Goal: Communication & Community: Answer question/provide support

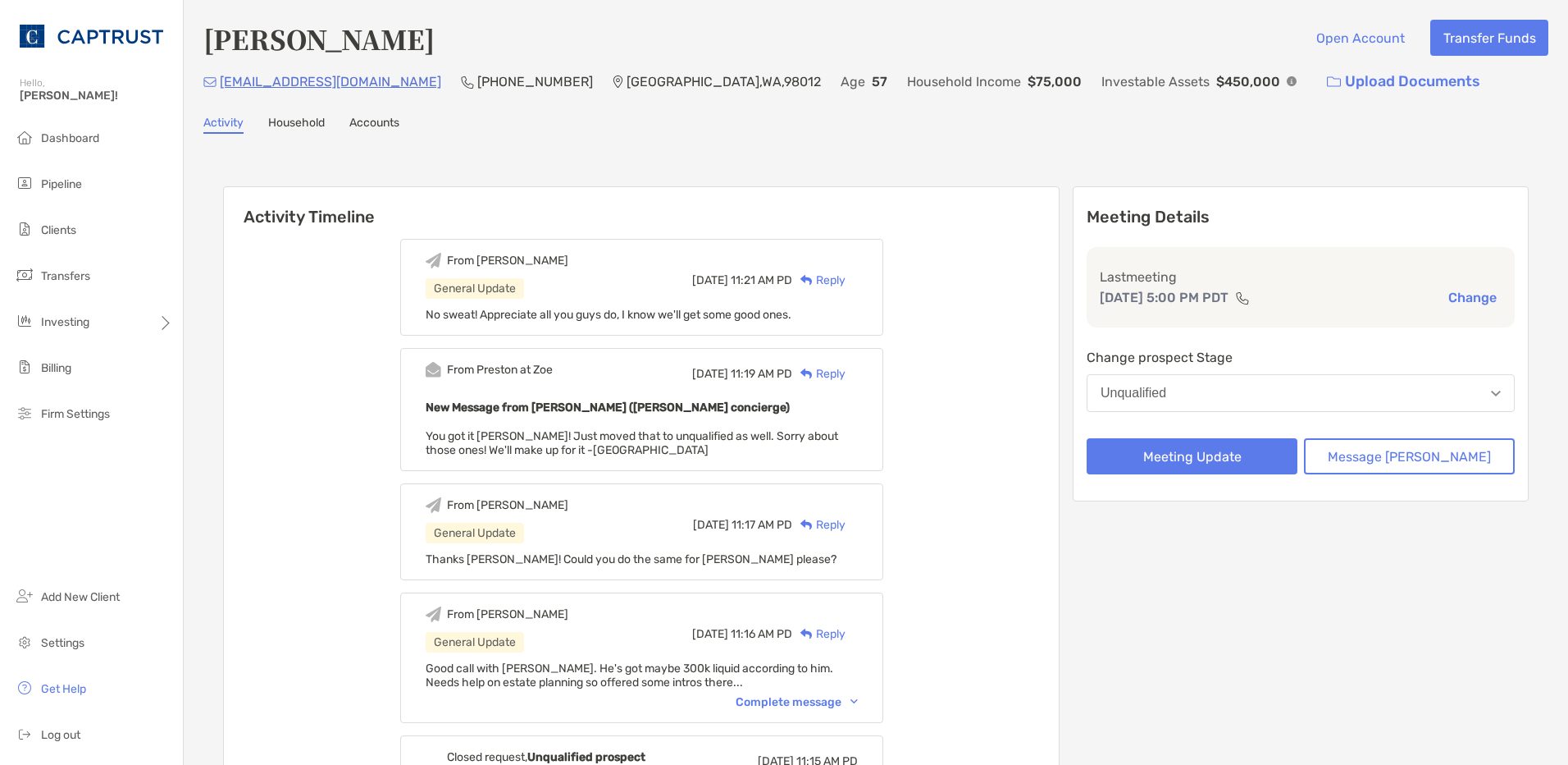
click at [55, 191] on li "Pipeline" at bounding box center [91, 184] width 183 height 33
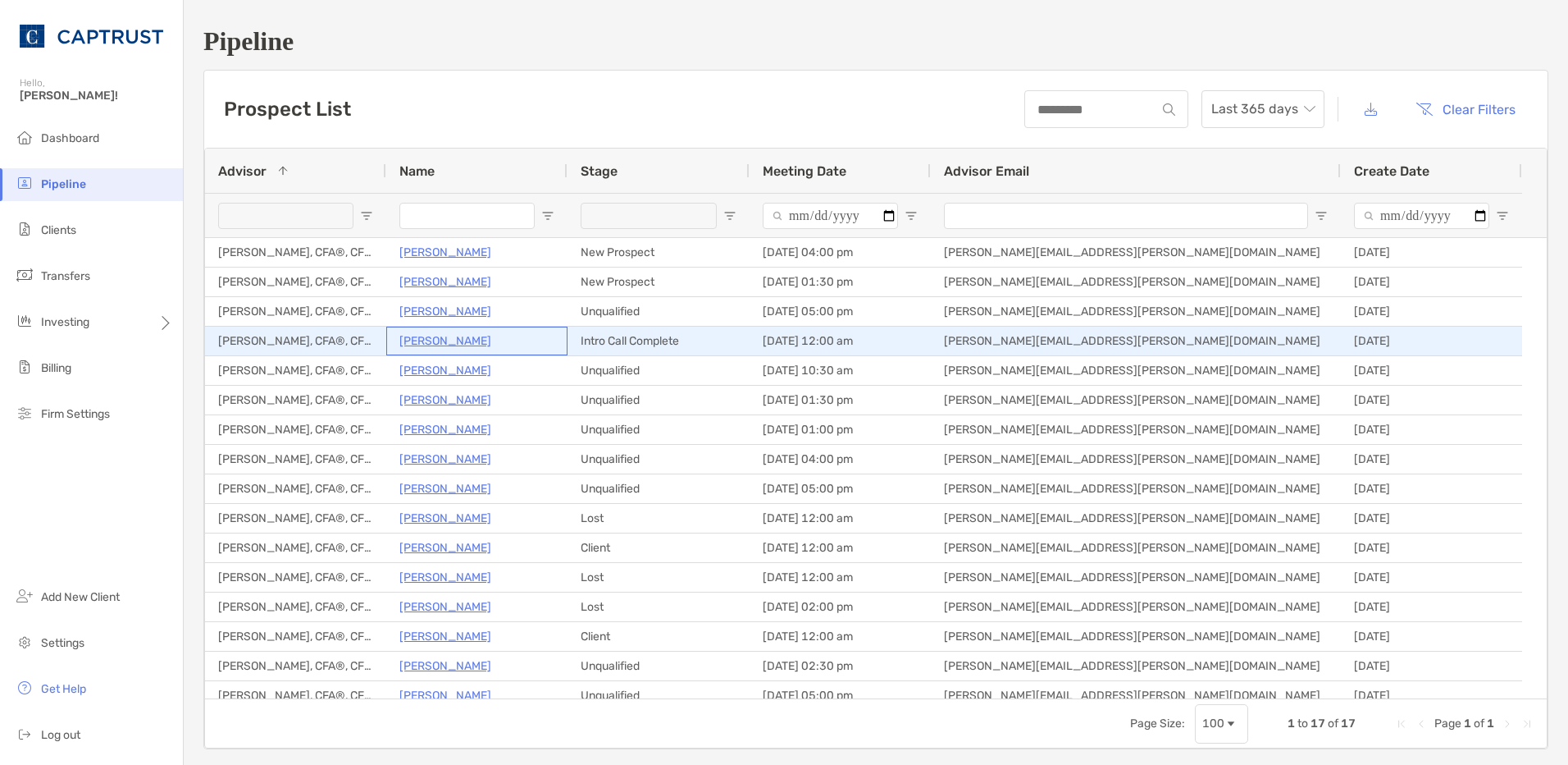
click at [450, 340] on p "David Copsey" at bounding box center [446, 341] width 92 height 20
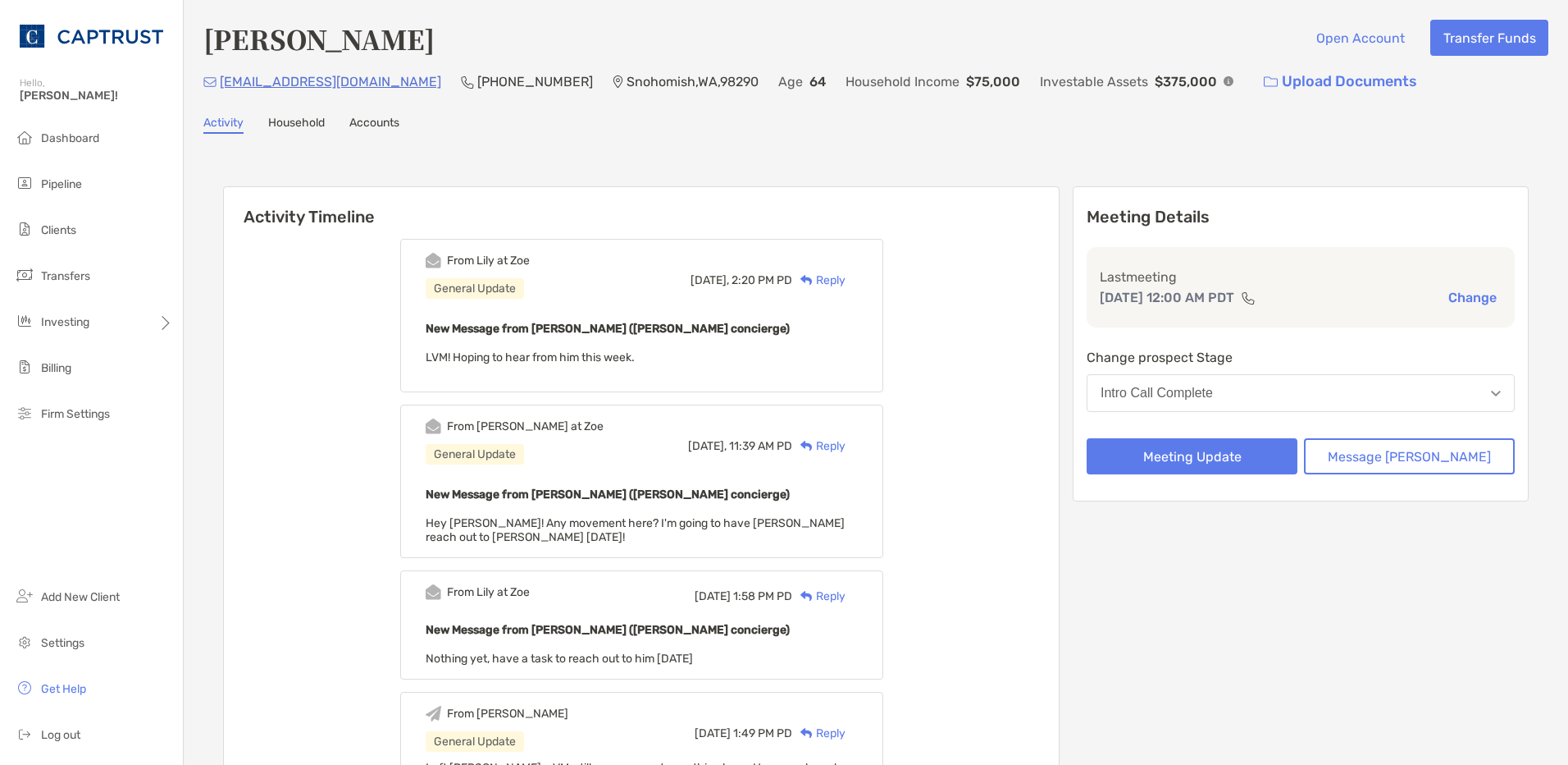
click at [846, 283] on div "Reply" at bounding box center [819, 280] width 53 height 18
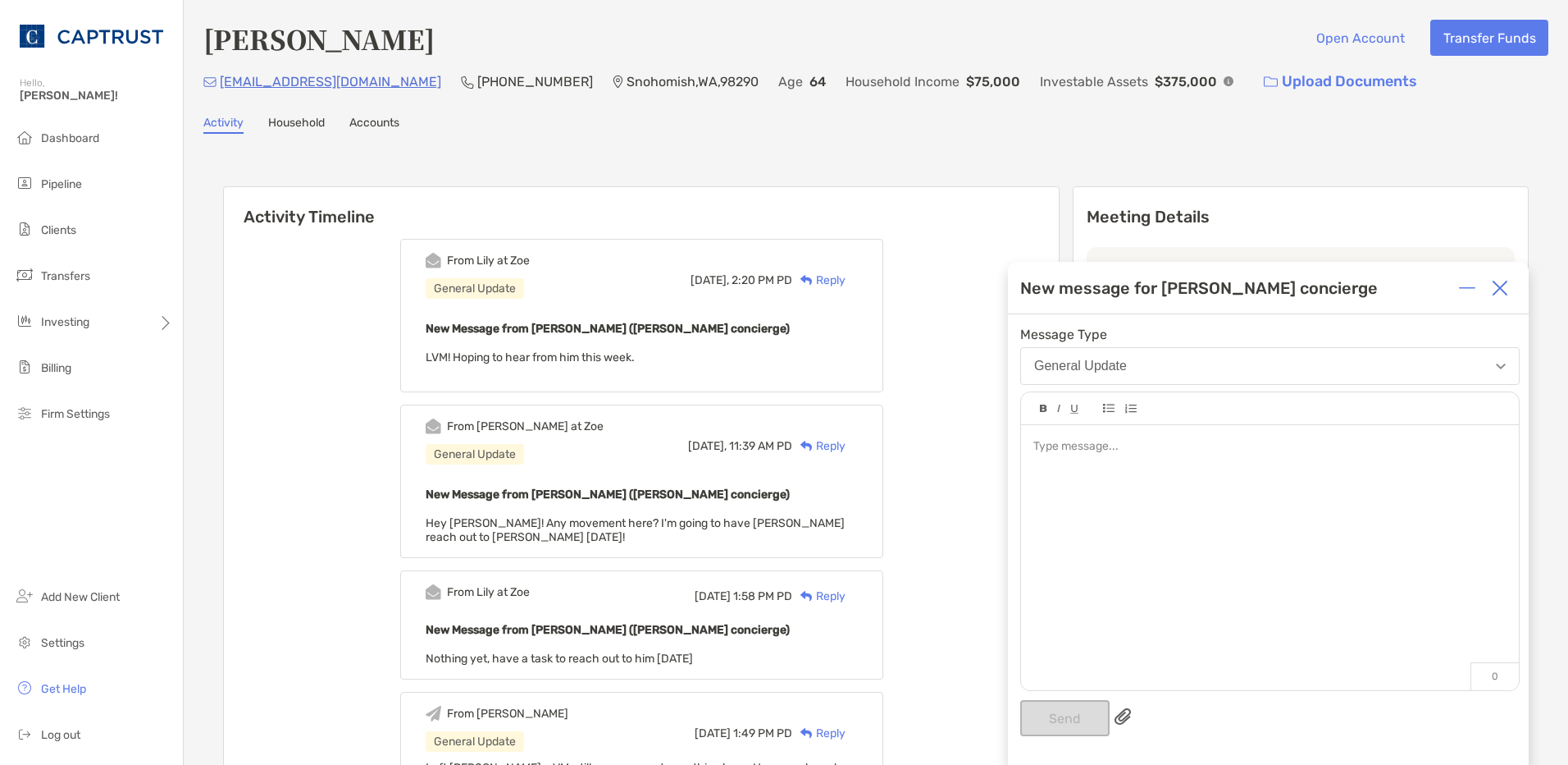
click at [1121, 470] on div at bounding box center [1270, 549] width 497 height 249
click at [1071, 719] on button "Send" at bounding box center [1064, 717] width 89 height 36
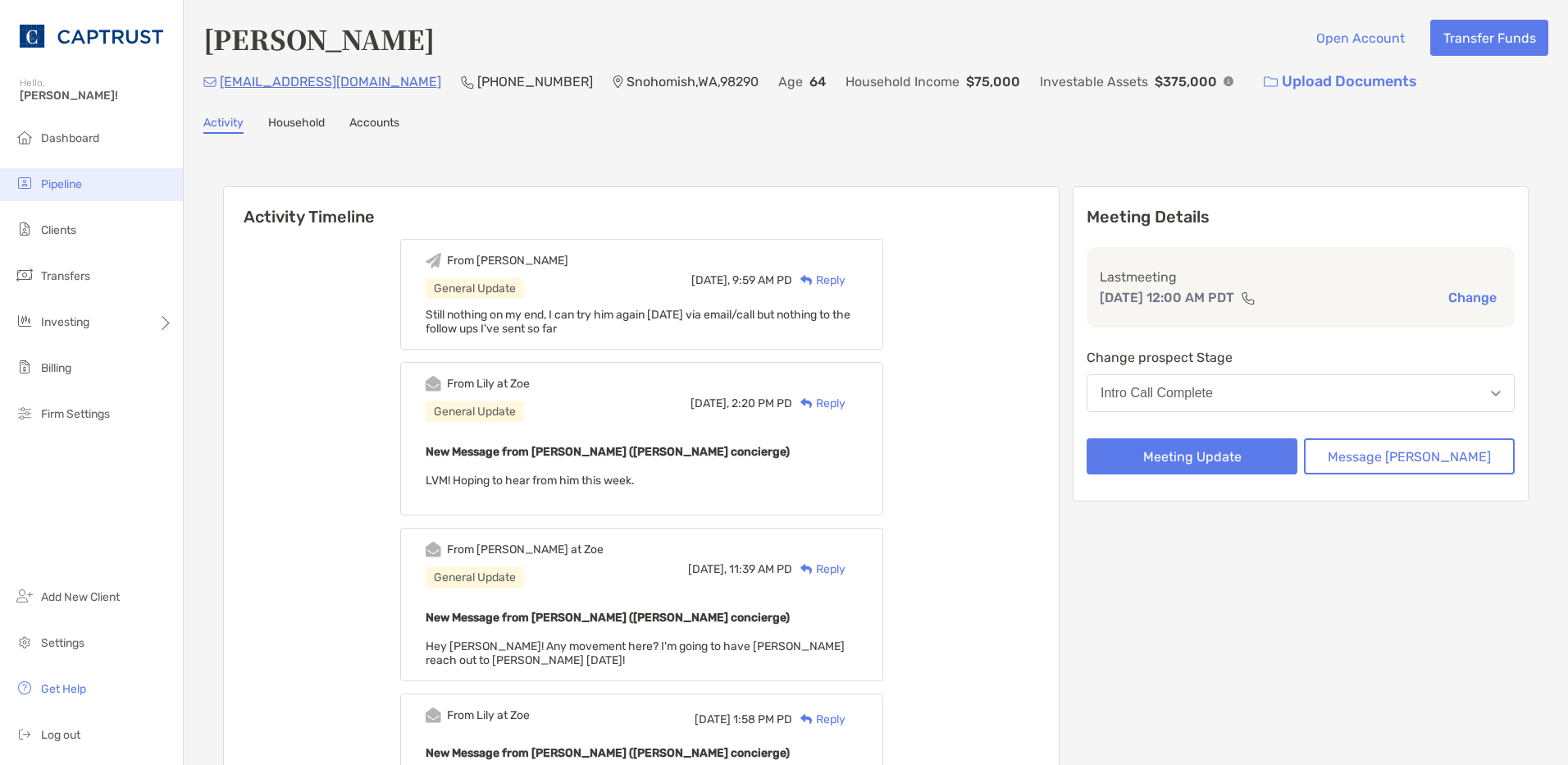
click at [61, 185] on span "Pipeline" at bounding box center [62, 183] width 41 height 14
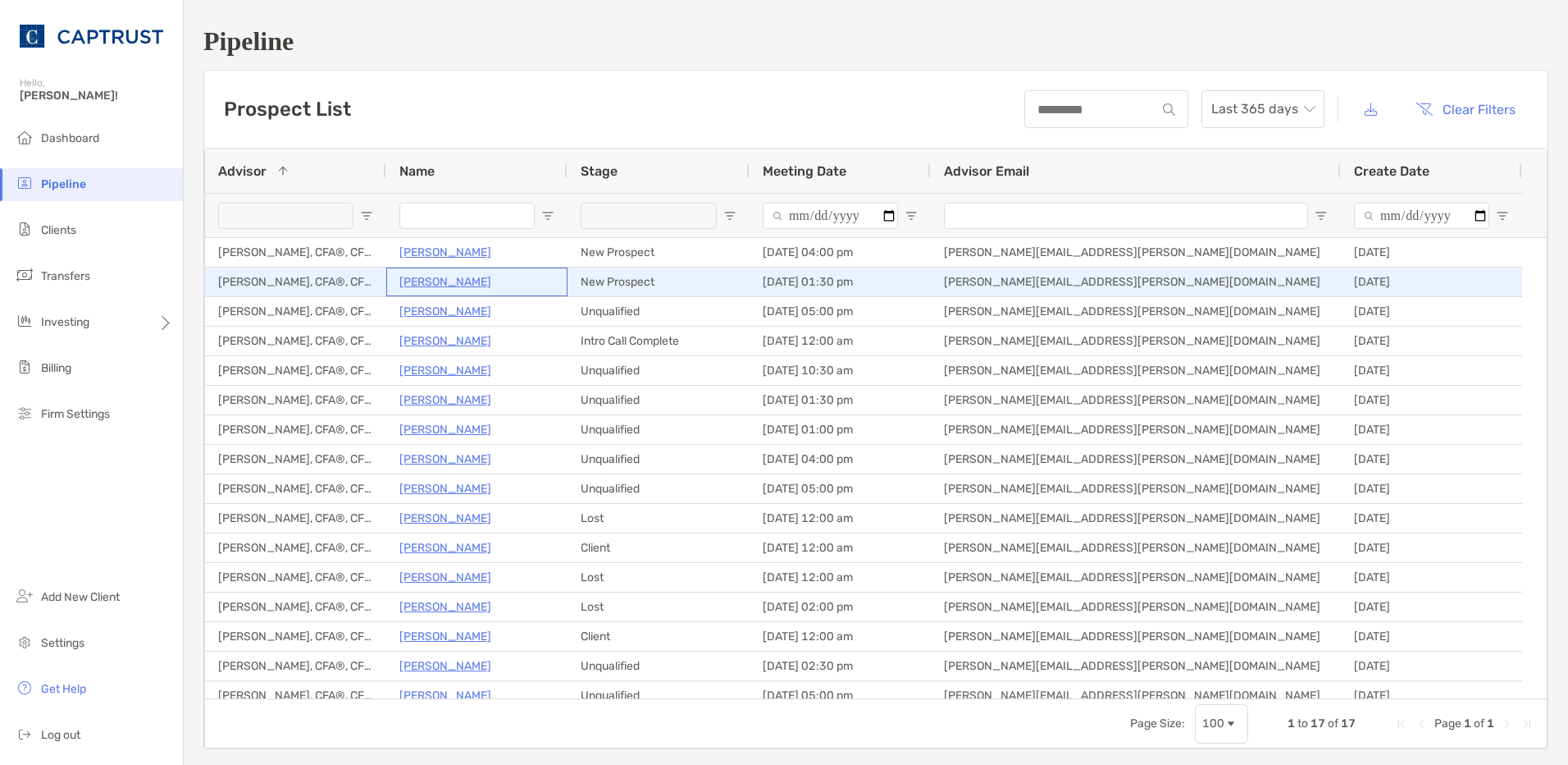
click at [451, 277] on p "Zachery Kreiss" at bounding box center [446, 282] width 92 height 20
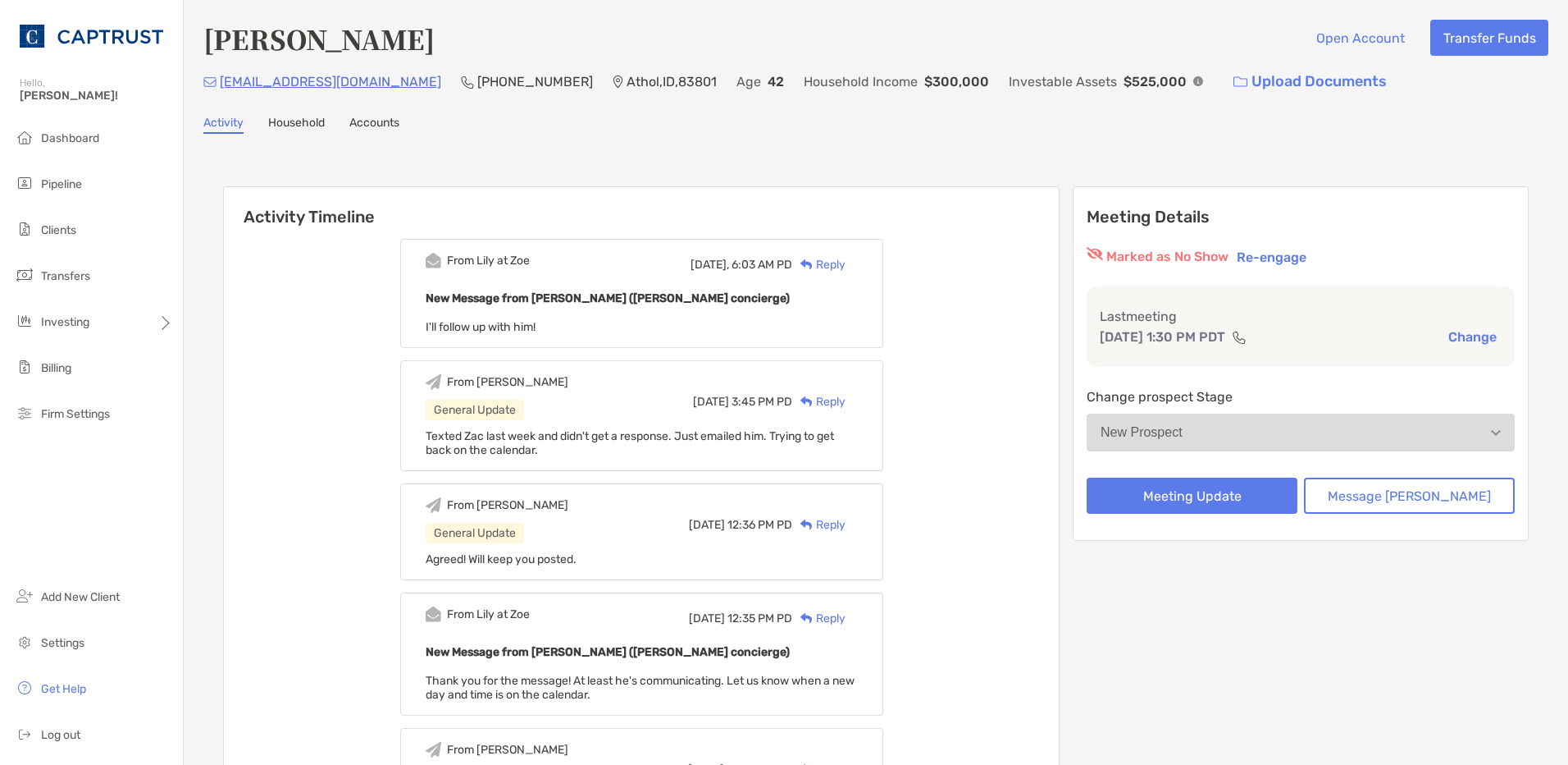
click at [813, 261] on img at bounding box center [806, 265] width 12 height 11
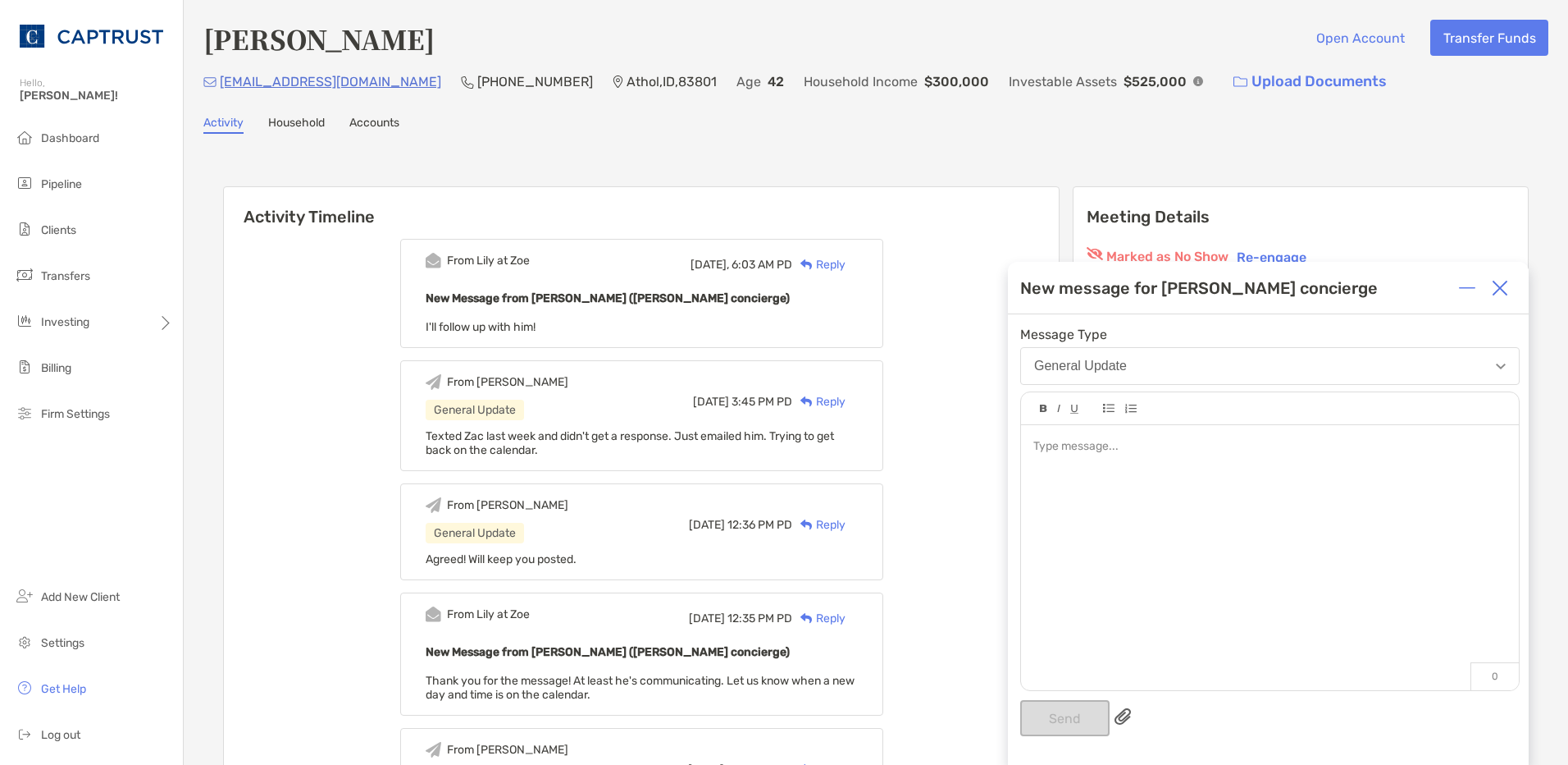
click at [1249, 479] on div at bounding box center [1270, 549] width 497 height 249
click at [1044, 724] on button "Send" at bounding box center [1064, 717] width 89 height 36
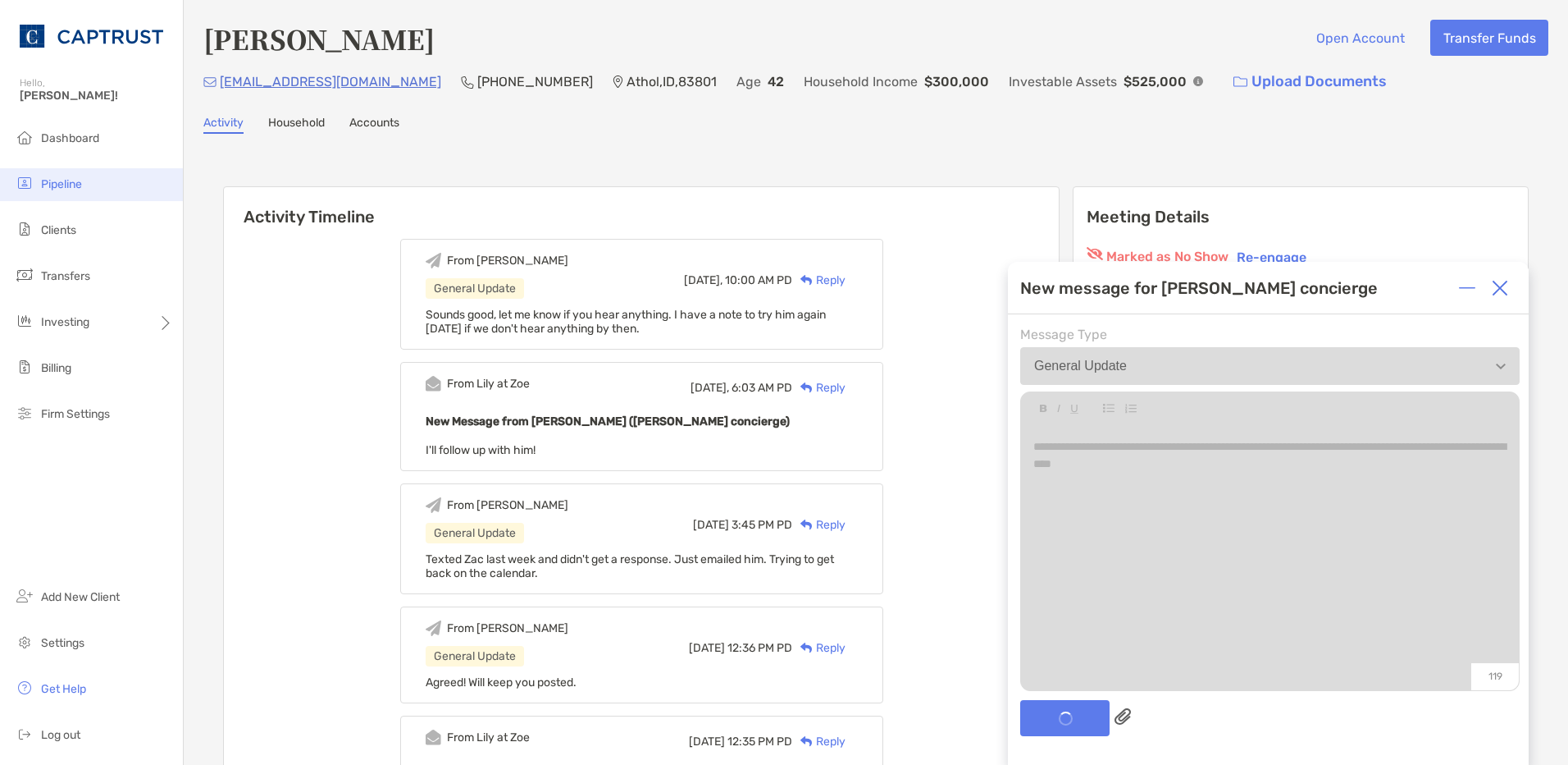
click at [76, 182] on span "Pipeline" at bounding box center [62, 183] width 41 height 14
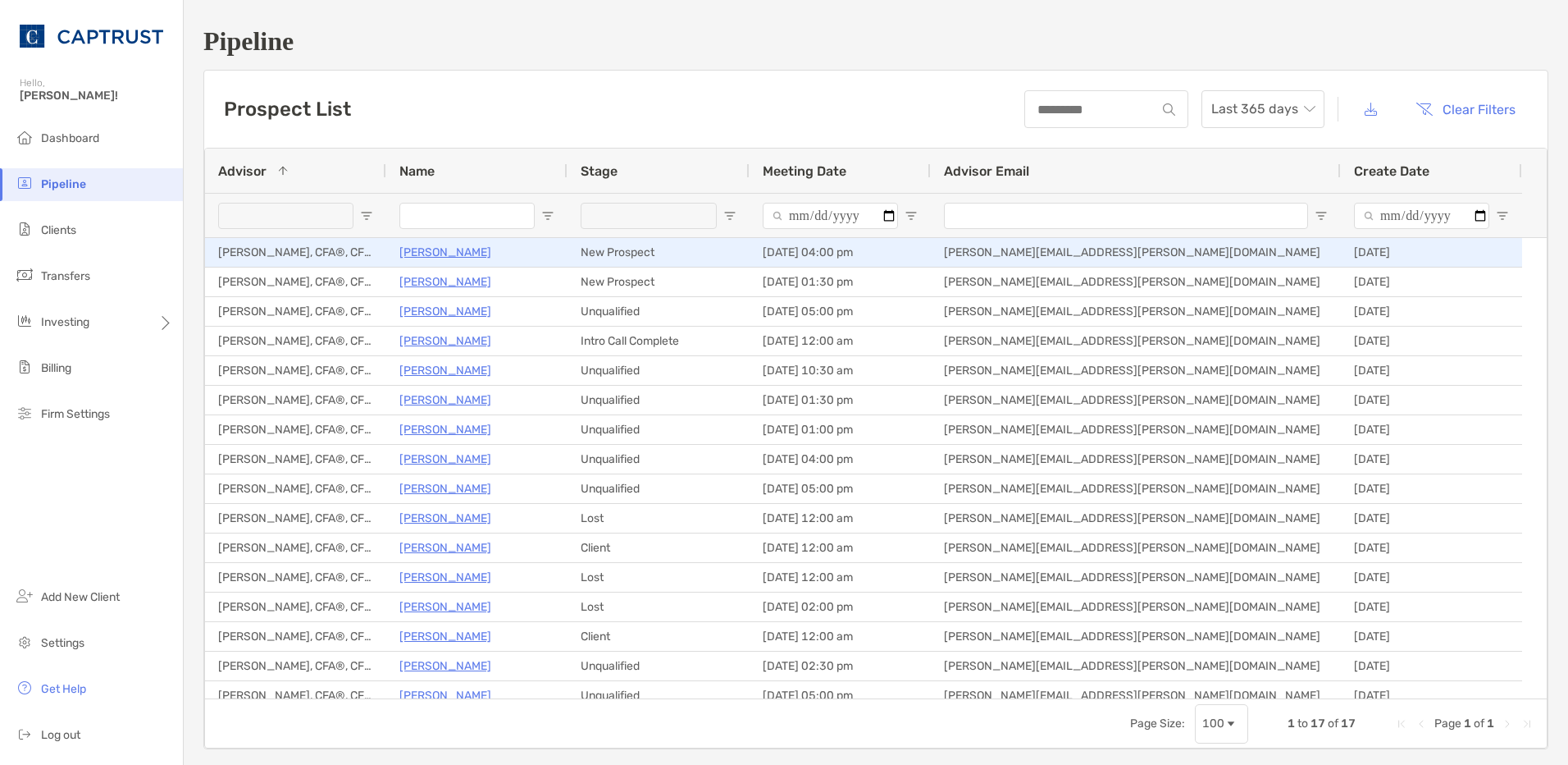
click at [452, 255] on p "[PERSON_NAME]" at bounding box center [446, 253] width 92 height 20
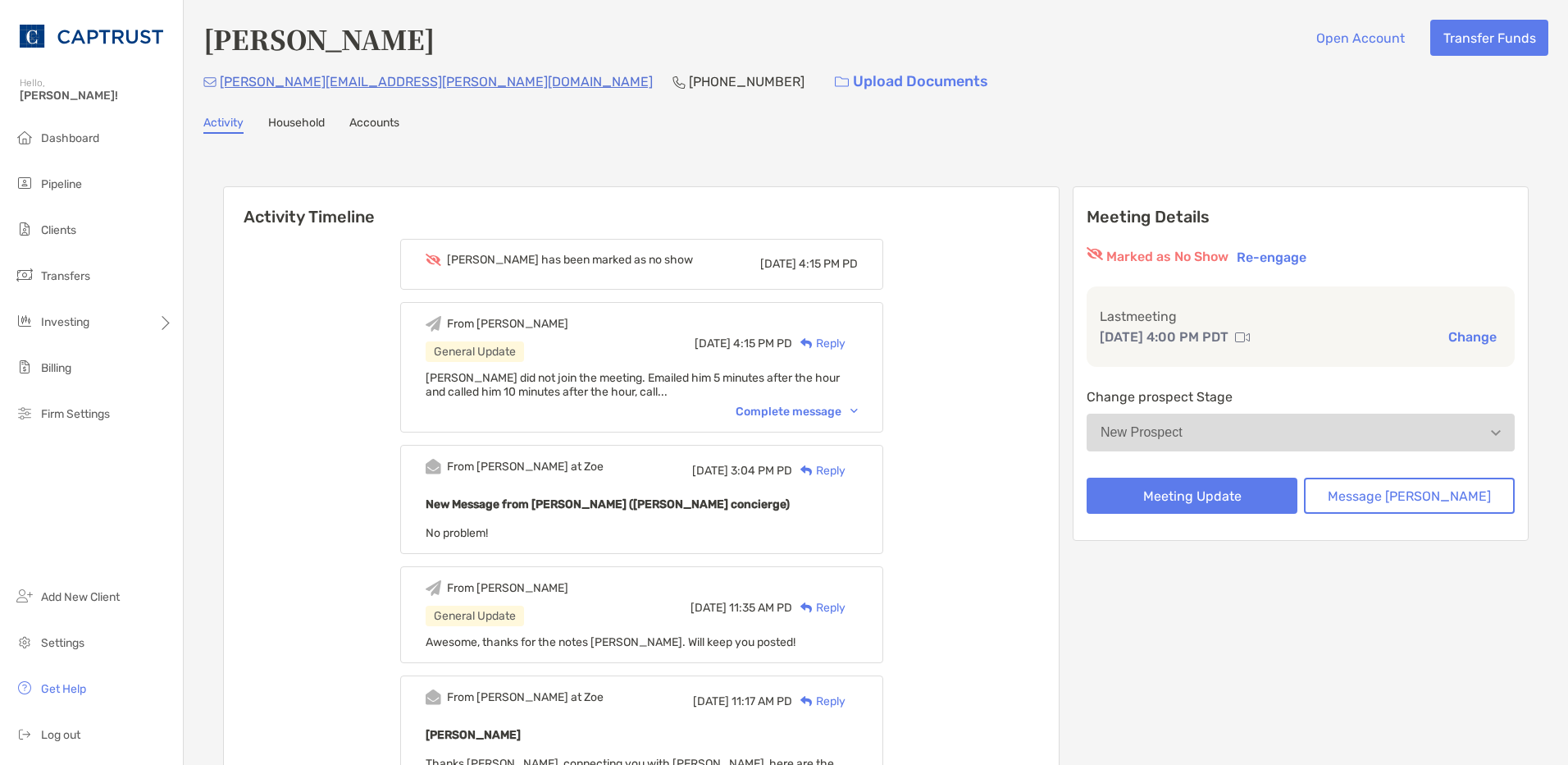
click at [817, 415] on div "Complete message" at bounding box center [797, 411] width 123 height 14
